Goal: Find specific page/section: Find specific page/section

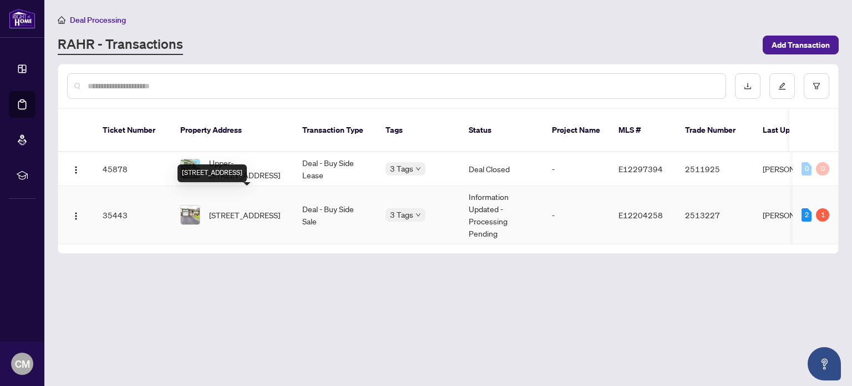
click at [230, 209] on span "[STREET_ADDRESS]" at bounding box center [244, 215] width 71 height 12
